Goal: Task Accomplishment & Management: Use online tool/utility

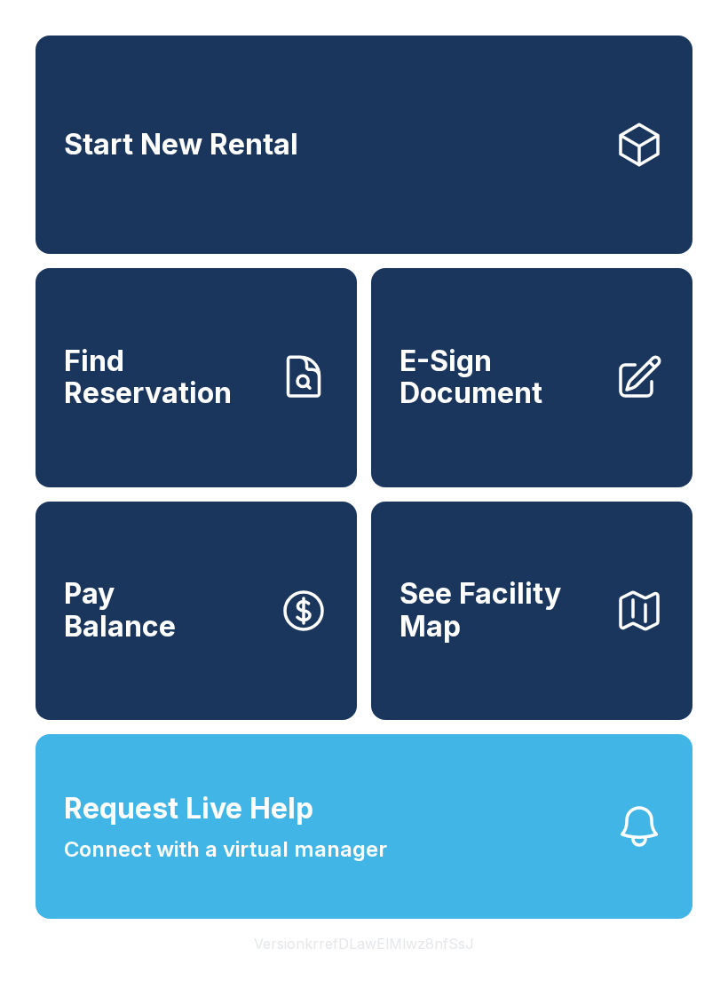
click at [587, 432] on link "E-Sign Document" at bounding box center [531, 377] width 321 height 218
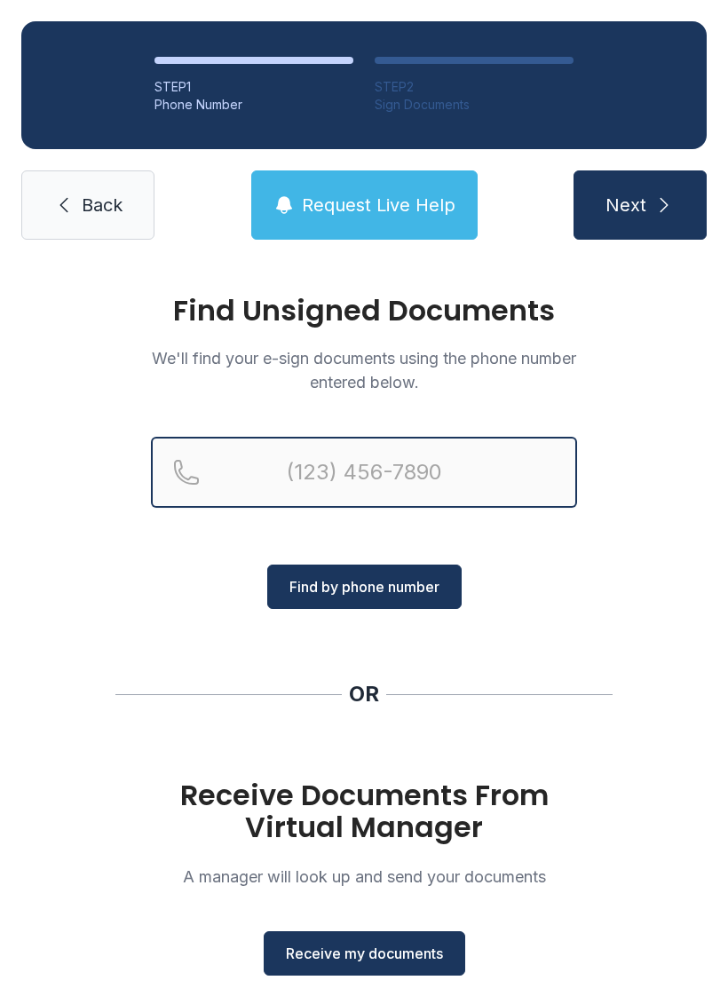
click at [390, 448] on input "Reservation phone number" at bounding box center [364, 472] width 426 height 71
type input "[PHONE_NUMBER]"
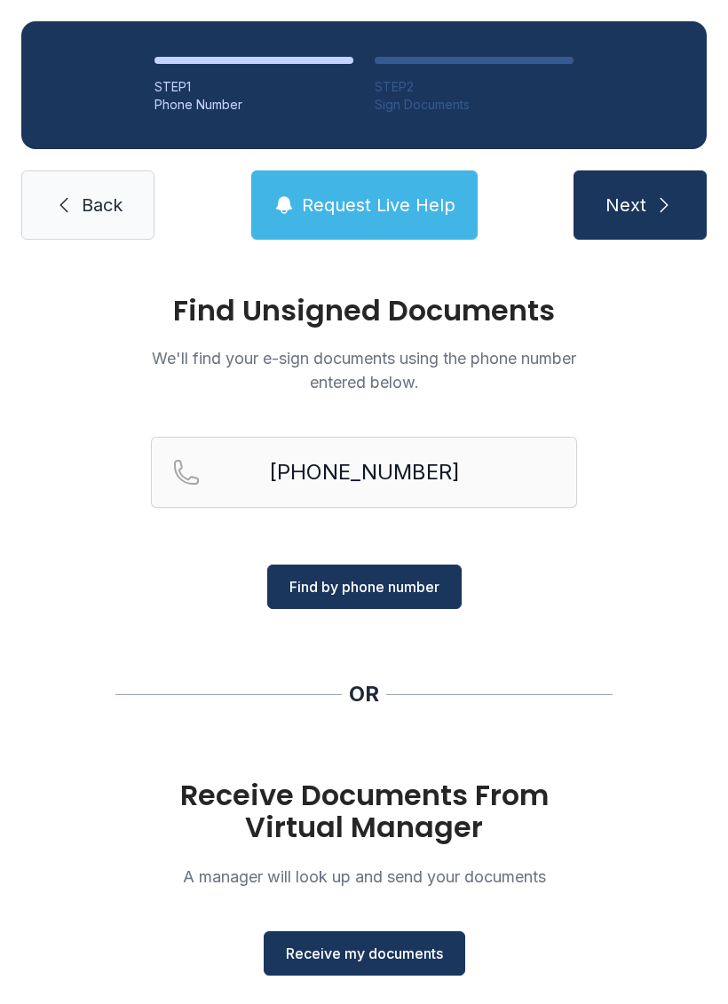
click at [424, 592] on span "Find by phone number" at bounding box center [364, 586] width 150 height 21
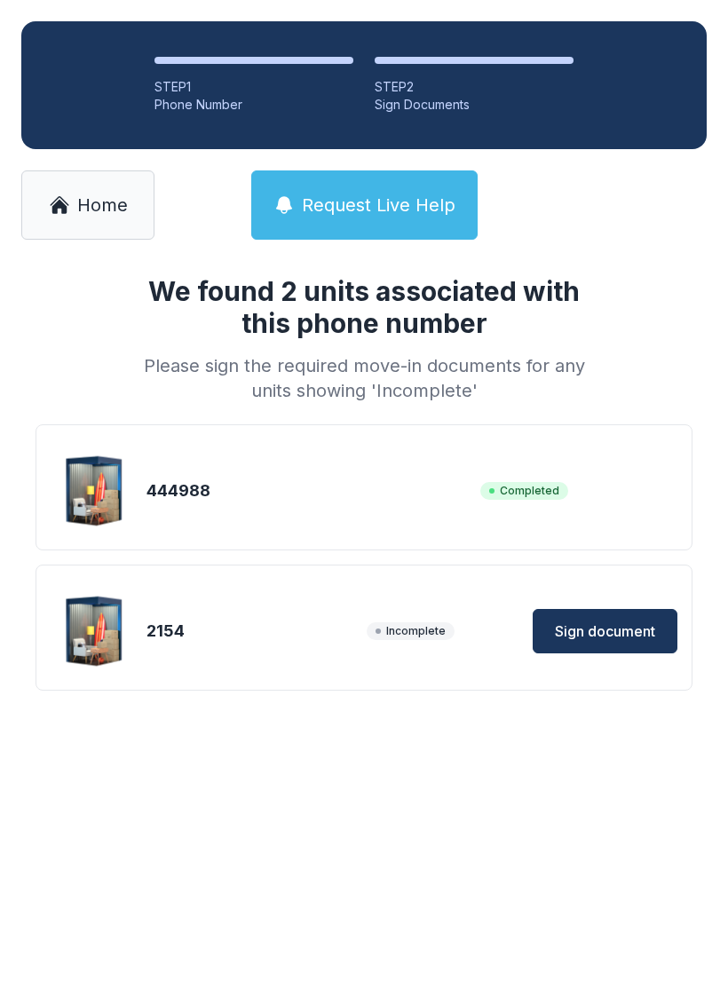
click at [608, 641] on span "Sign document" at bounding box center [605, 631] width 100 height 21
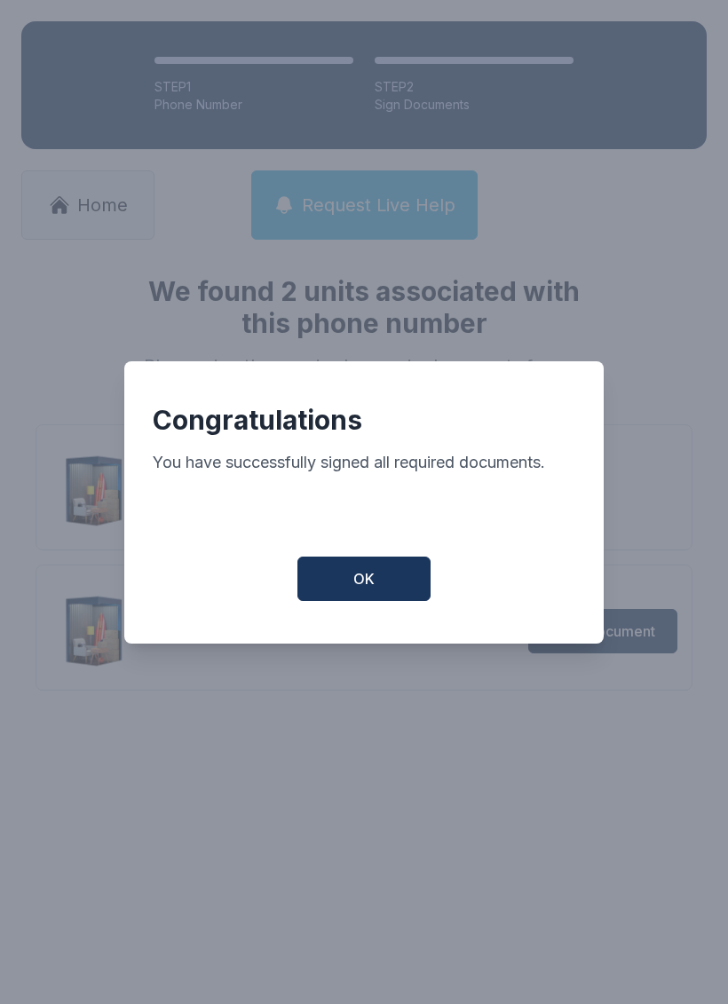
click at [395, 579] on button "OK" at bounding box center [363, 579] width 133 height 44
